Goal: Navigation & Orientation: Find specific page/section

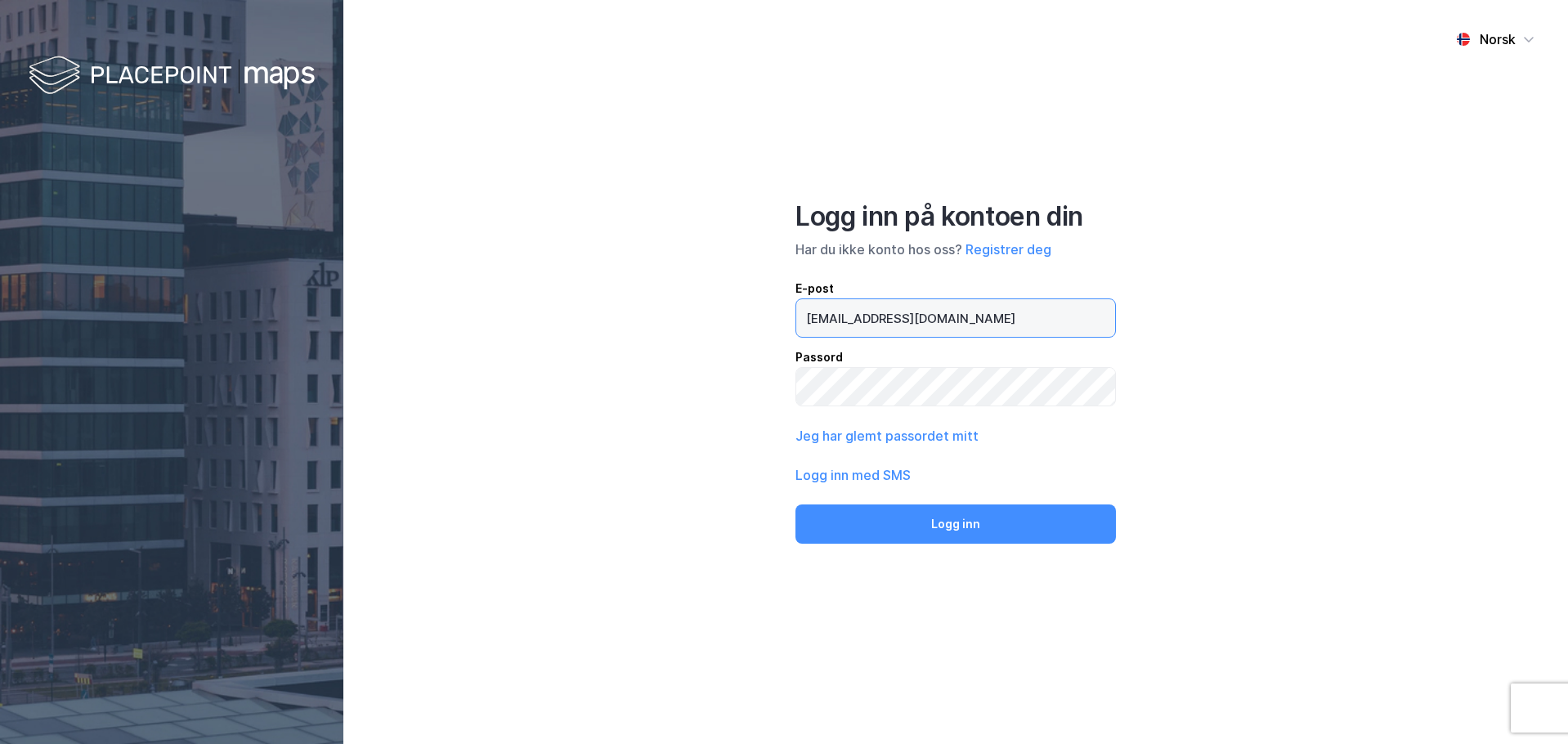
click at [924, 311] on input "[EMAIL_ADDRESS][DOMAIN_NAME]" at bounding box center [955, 318] width 319 height 37
click at [933, 313] on input "[EMAIL_ADDRESS][DOMAIN_NAME]" at bounding box center [955, 318] width 319 height 37
click at [906, 317] on input "[EMAIL_ADDRESS][DOMAIN_NAME]" at bounding box center [955, 318] width 319 height 37
click at [920, 317] on input "[EMAIL_ADDRESS][DOMAIN_NAME]" at bounding box center [955, 318] width 319 height 37
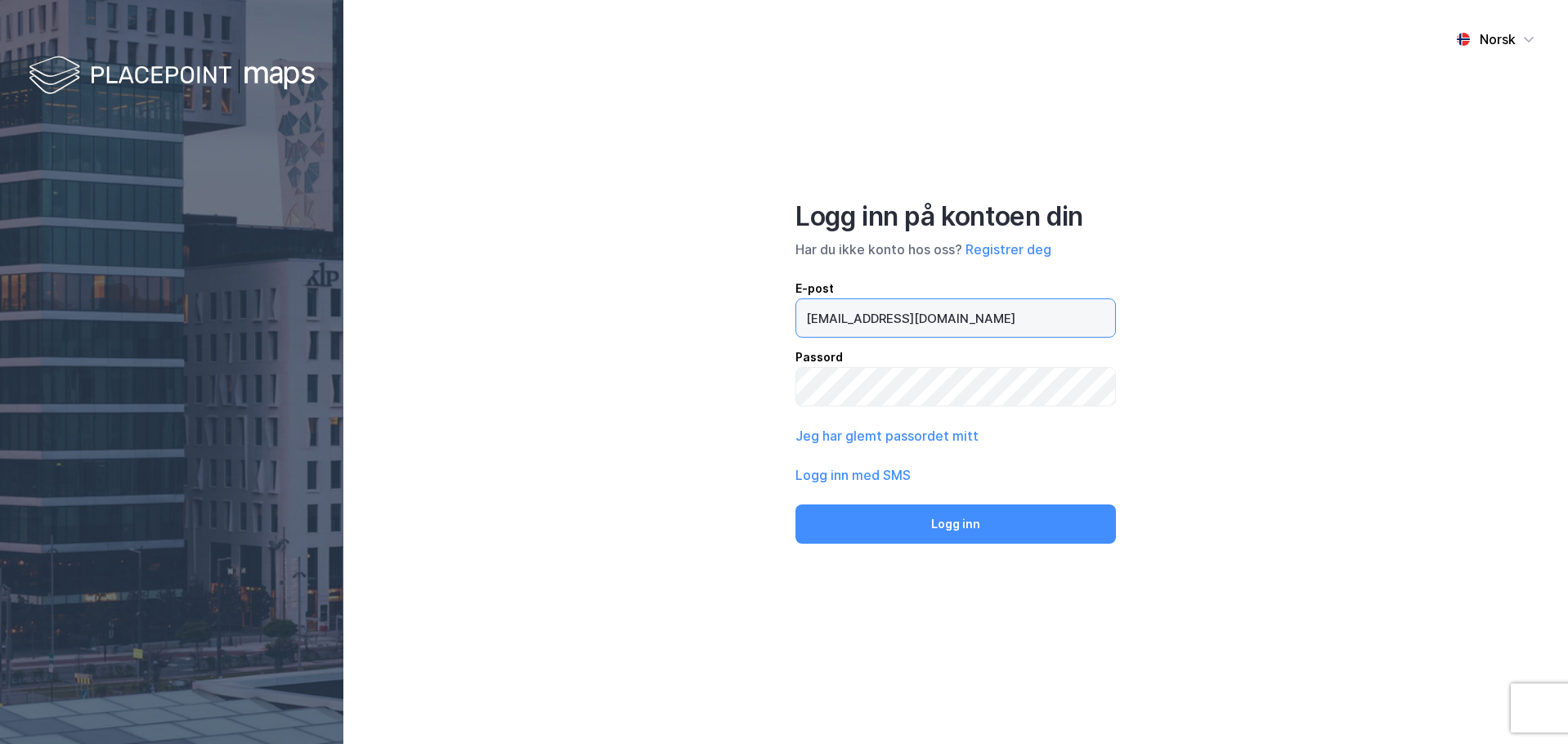
click at [920, 317] on input "[EMAIL_ADDRESS][DOMAIN_NAME]" at bounding box center [955, 318] width 319 height 37
type input "[PERSON_NAME][EMAIL_ADDRESS][DOMAIN_NAME]"
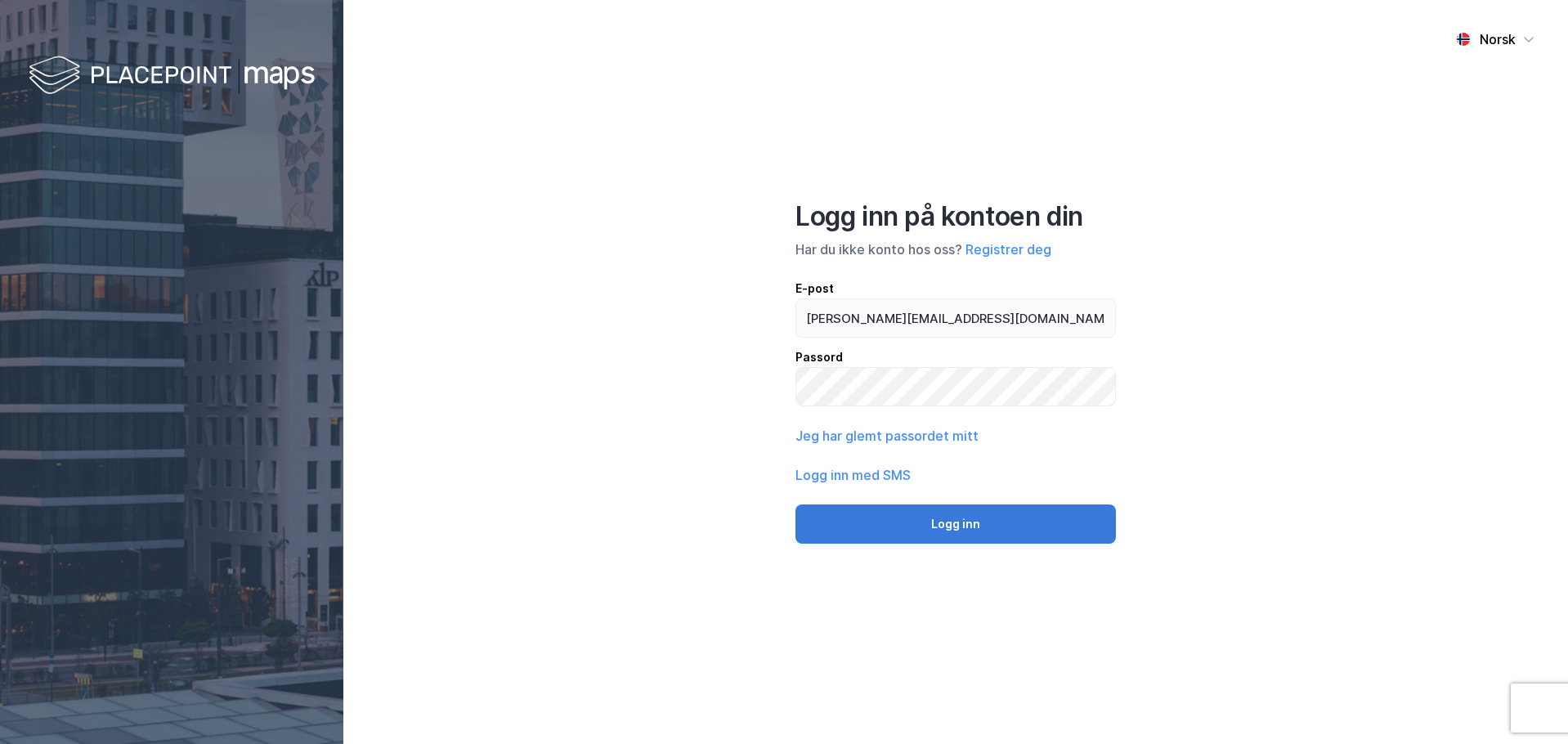
click at [892, 521] on button "Logg inn" at bounding box center [955, 524] width 321 height 39
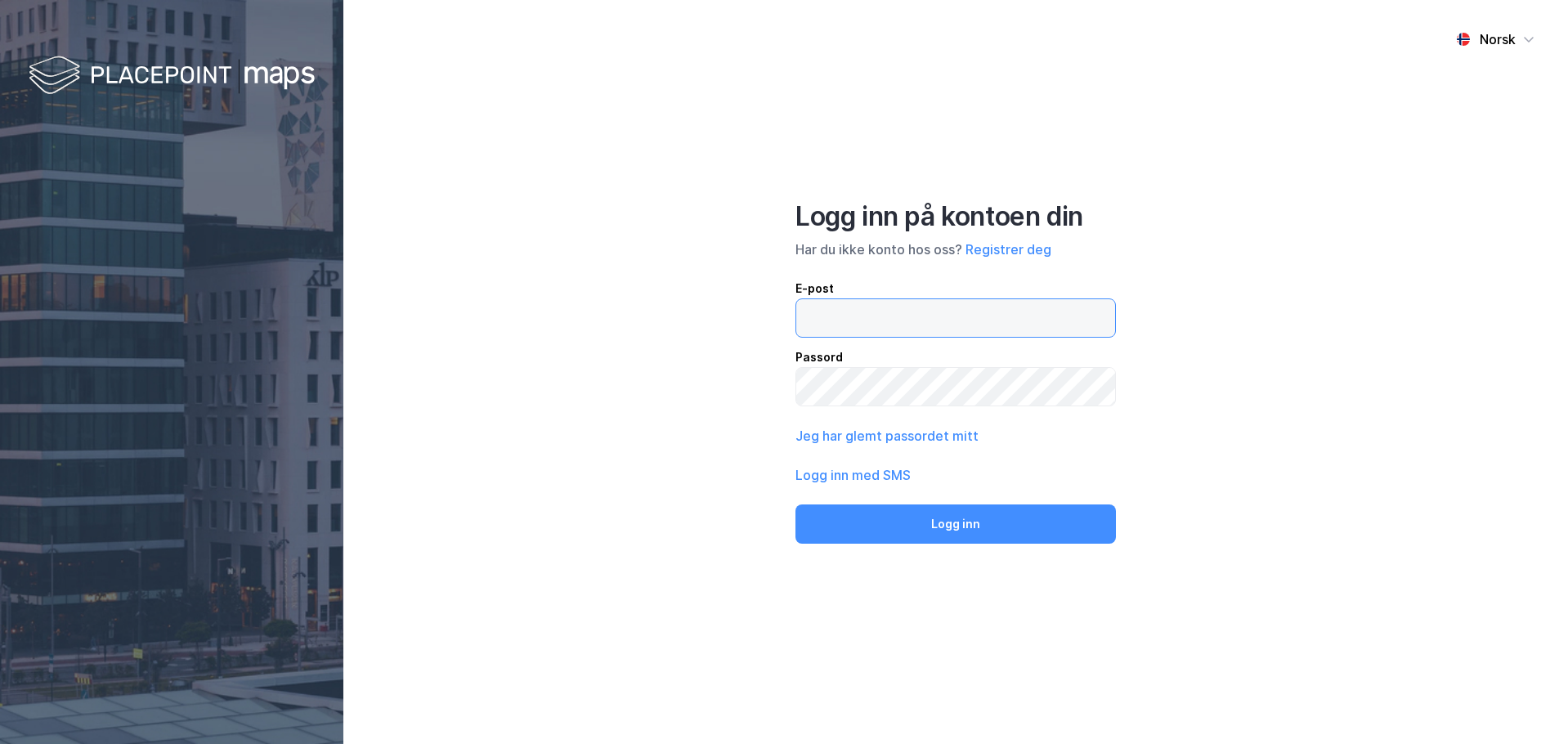
type input "[EMAIL_ADDRESS][DOMAIN_NAME]"
click at [930, 300] on input "[EMAIL_ADDRESS][DOMAIN_NAME]" at bounding box center [955, 318] width 319 height 37
click at [932, 312] on input "[EMAIL_ADDRESS][DOMAIN_NAME]" at bounding box center [955, 318] width 319 height 37
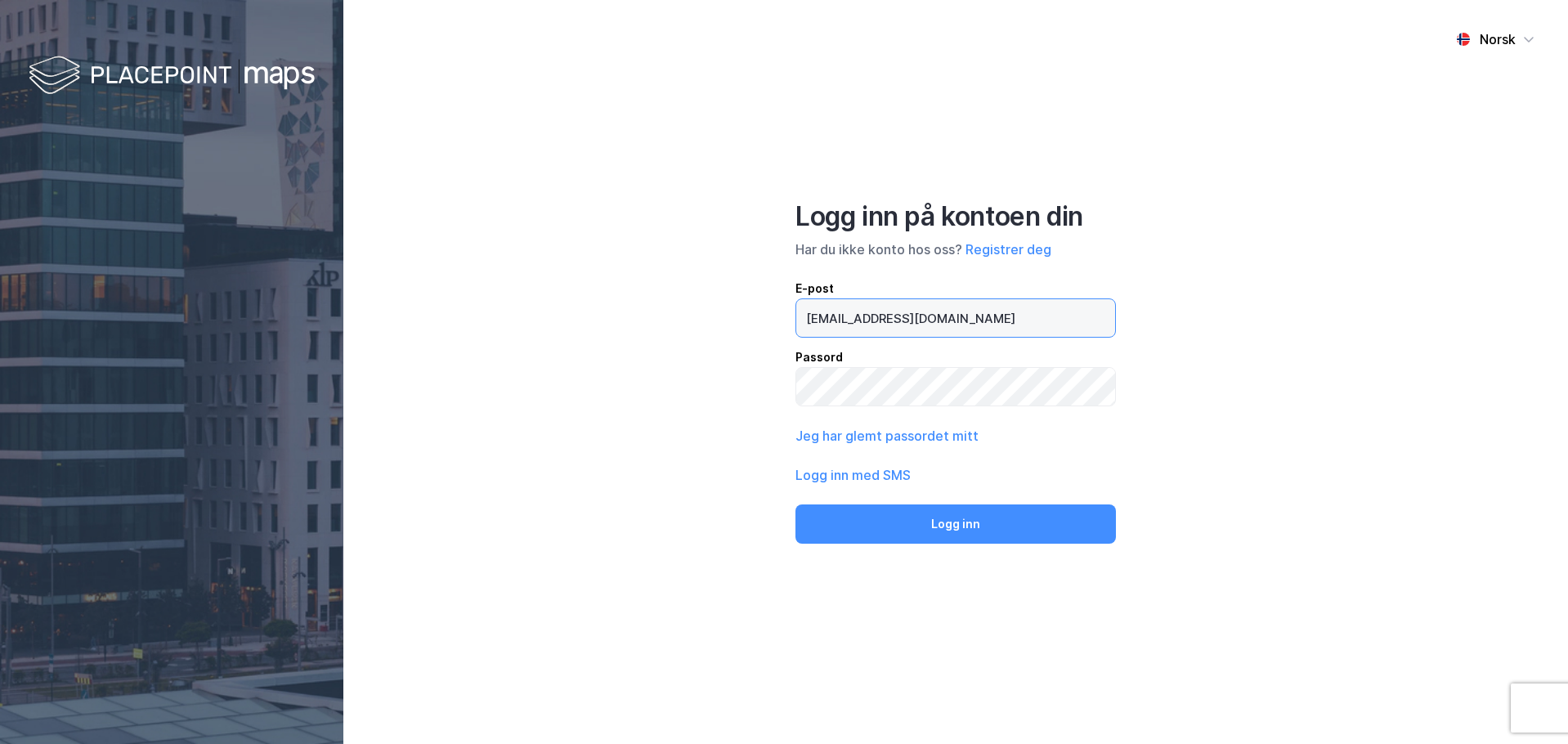
click at [931, 312] on input "[EMAIL_ADDRESS][DOMAIN_NAME]" at bounding box center [955, 318] width 319 height 37
click at [911, 318] on input "[EMAIL_ADDRESS][DOMAIN_NAME]" at bounding box center [955, 318] width 319 height 37
drag, startPoint x: 922, startPoint y: 324, endPoint x: 859, endPoint y: 333, distance: 63.6
click at [905, 322] on input "[EMAIL_ADDRESS][DOMAIN_NAME]" at bounding box center [955, 318] width 319 height 37
click at [657, 427] on div "Norsk Logg inn på kontoen din Har du ikke konto hos oss? Registrer deg E-post […" at bounding box center [955, 372] width 1224 height 744
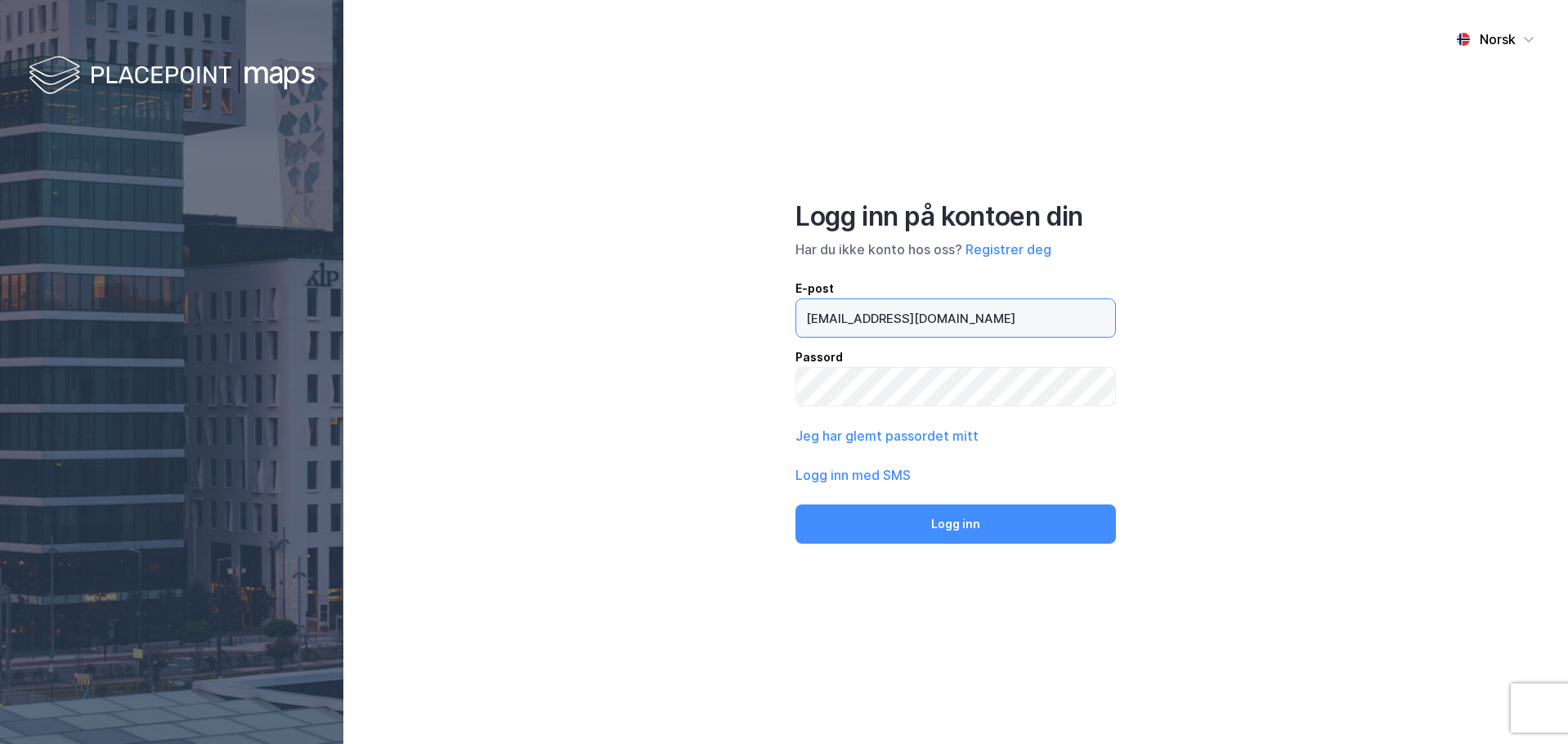
click at [915, 321] on input "[EMAIL_ADDRESS][DOMAIN_NAME]" at bounding box center [955, 318] width 319 height 37
click at [916, 321] on input "[EMAIL_ADDRESS][DOMAIN_NAME]" at bounding box center [955, 318] width 319 height 37
click at [916, 320] on input "[EMAIL_ADDRESS][DOMAIN_NAME]" at bounding box center [955, 318] width 319 height 37
type input "[PERSON_NAME][EMAIL_ADDRESS][DOMAIN_NAME]"
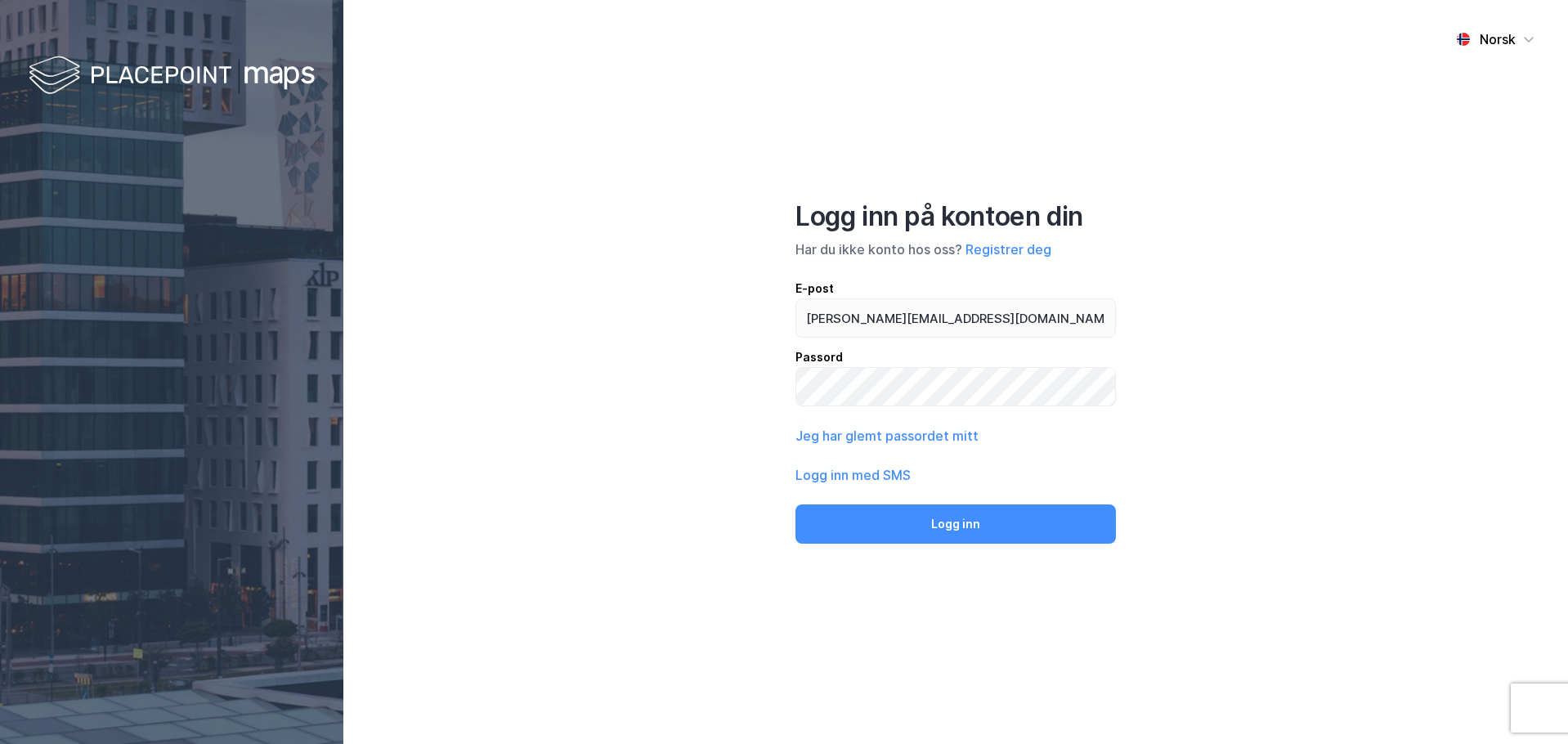
click at [745, 372] on div "Norsk Logg inn på kontoen din Har du ikke konto hos oss? Registrer deg E-post […" at bounding box center [955, 372] width 1224 height 744
click at [795, 504] on button "Logg inn" at bounding box center [955, 524] width 321 height 39
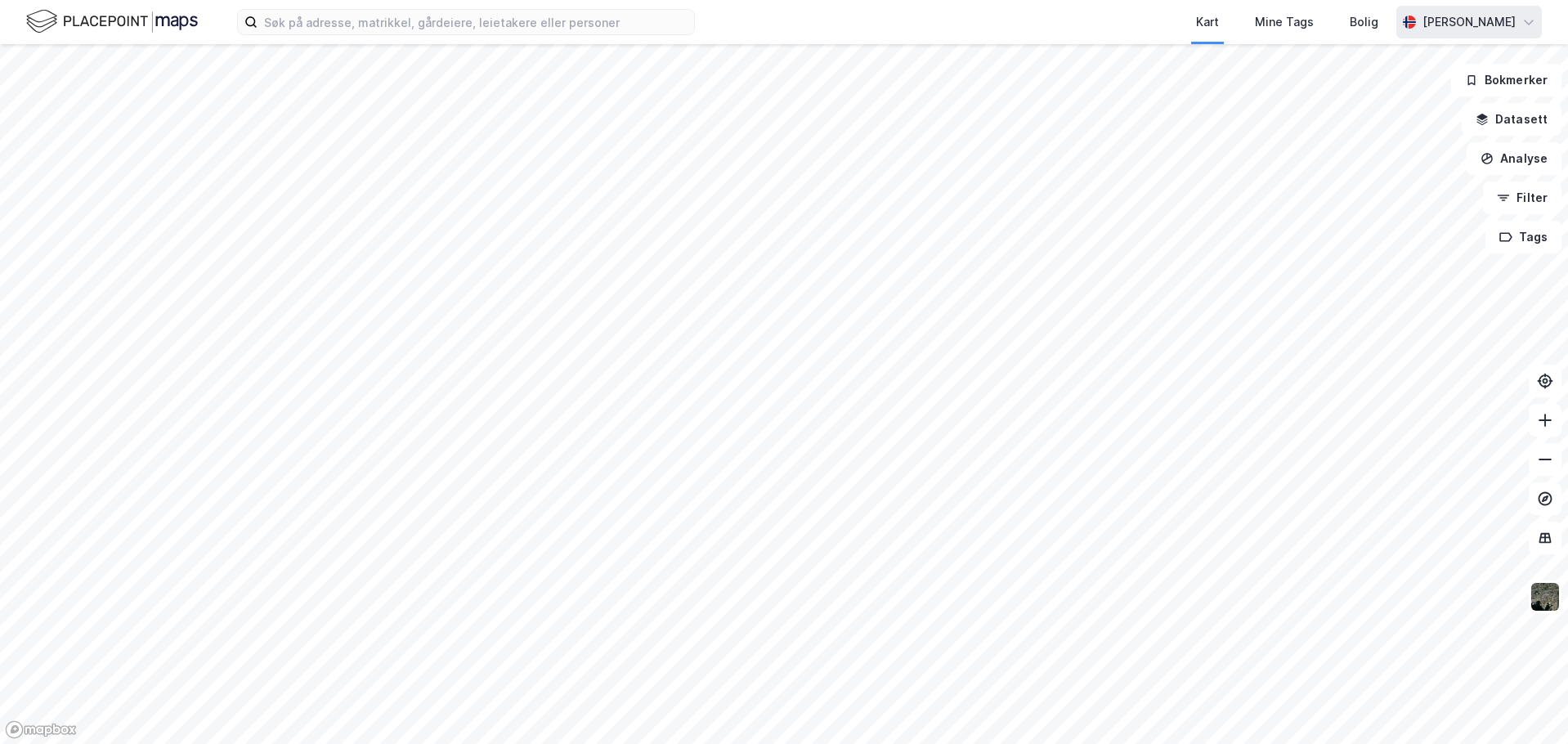
click at [1475, 13] on div "[PERSON_NAME]" at bounding box center [1469, 21] width 93 height 19
